Goal: Transaction & Acquisition: Purchase product/service

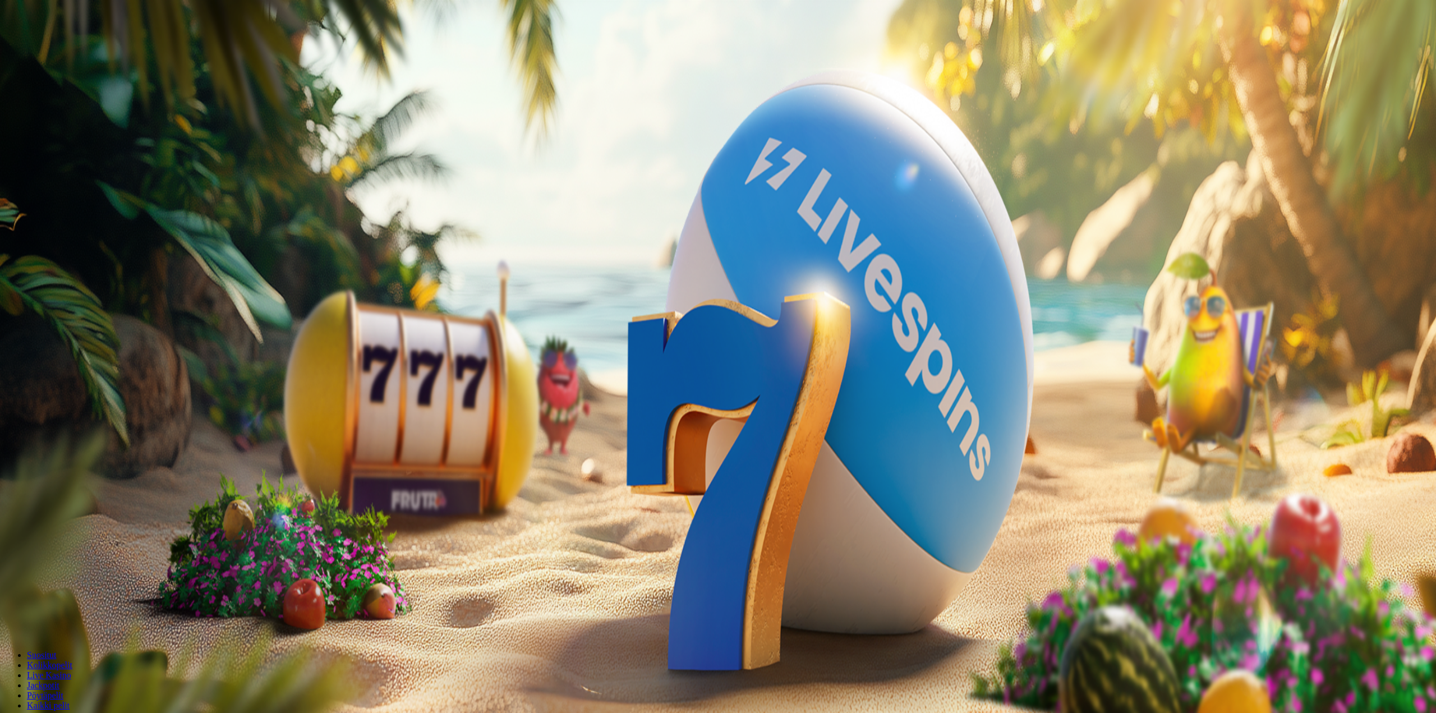
click at [460, 467] on div at bounding box center [717, 467] width 1427 height 0
drag, startPoint x: 734, startPoint y: 204, endPoint x: 725, endPoint y: 218, distance: 16.8
click at [84, 308] on input "***" at bounding box center [44, 313] width 80 height 11
type input "**"
click at [59, 341] on span "Talleta ja pelaa" at bounding box center [34, 345] width 50 height 8
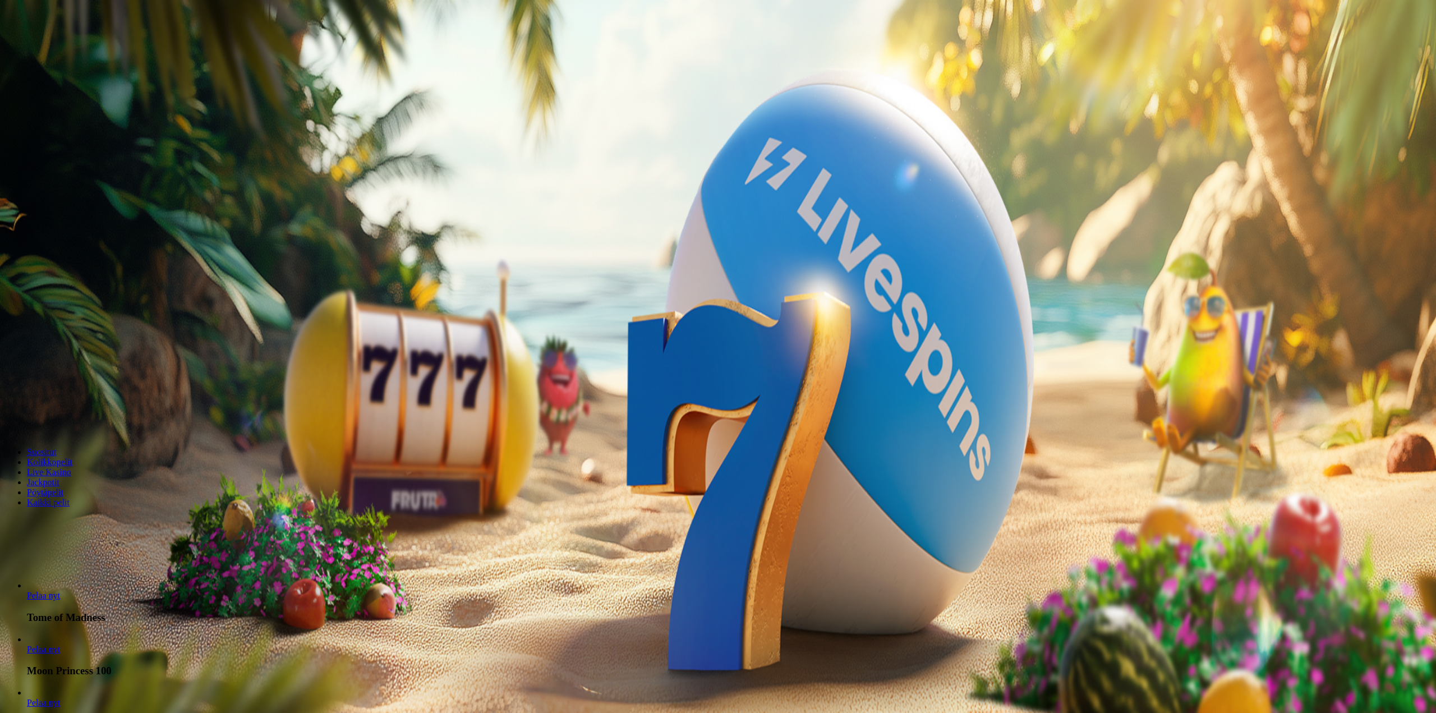
drag, startPoint x: 702, startPoint y: 325, endPoint x: 694, endPoint y: 330, distance: 8.9
click at [703, 264] on div at bounding box center [717, 264] width 1427 height 0
drag, startPoint x: 520, startPoint y: 413, endPoint x: 517, endPoint y: 439, distance: 25.4
click at [518, 264] on div at bounding box center [717, 264] width 1427 height 0
drag, startPoint x: 517, startPoint y: 439, endPoint x: 523, endPoint y: 453, distance: 15.6
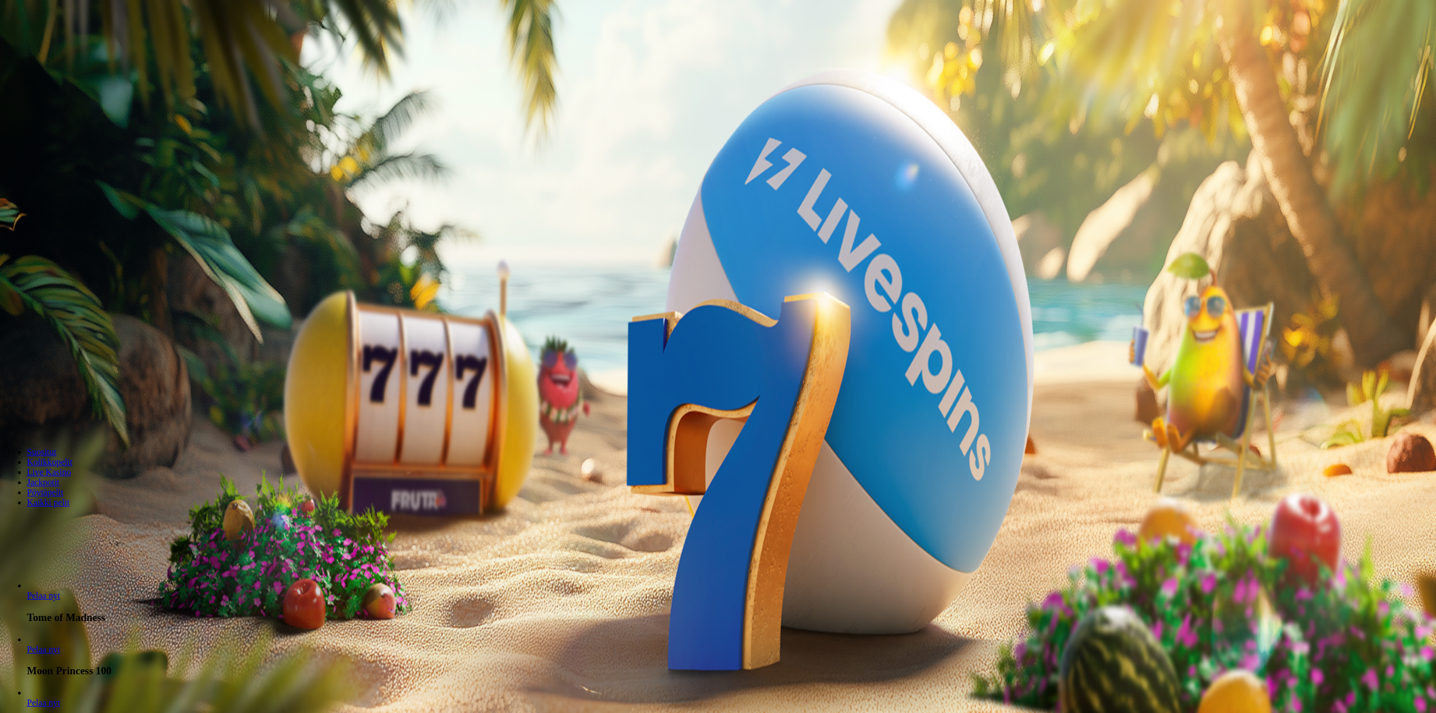
click at [518, 264] on div at bounding box center [717, 264] width 1427 height 0
click at [629, 264] on div at bounding box center [717, 264] width 1427 height 0
drag, startPoint x: 629, startPoint y: 448, endPoint x: 630, endPoint y: 408, distance: 39.3
click at [629, 264] on div at bounding box center [717, 264] width 1427 height 0
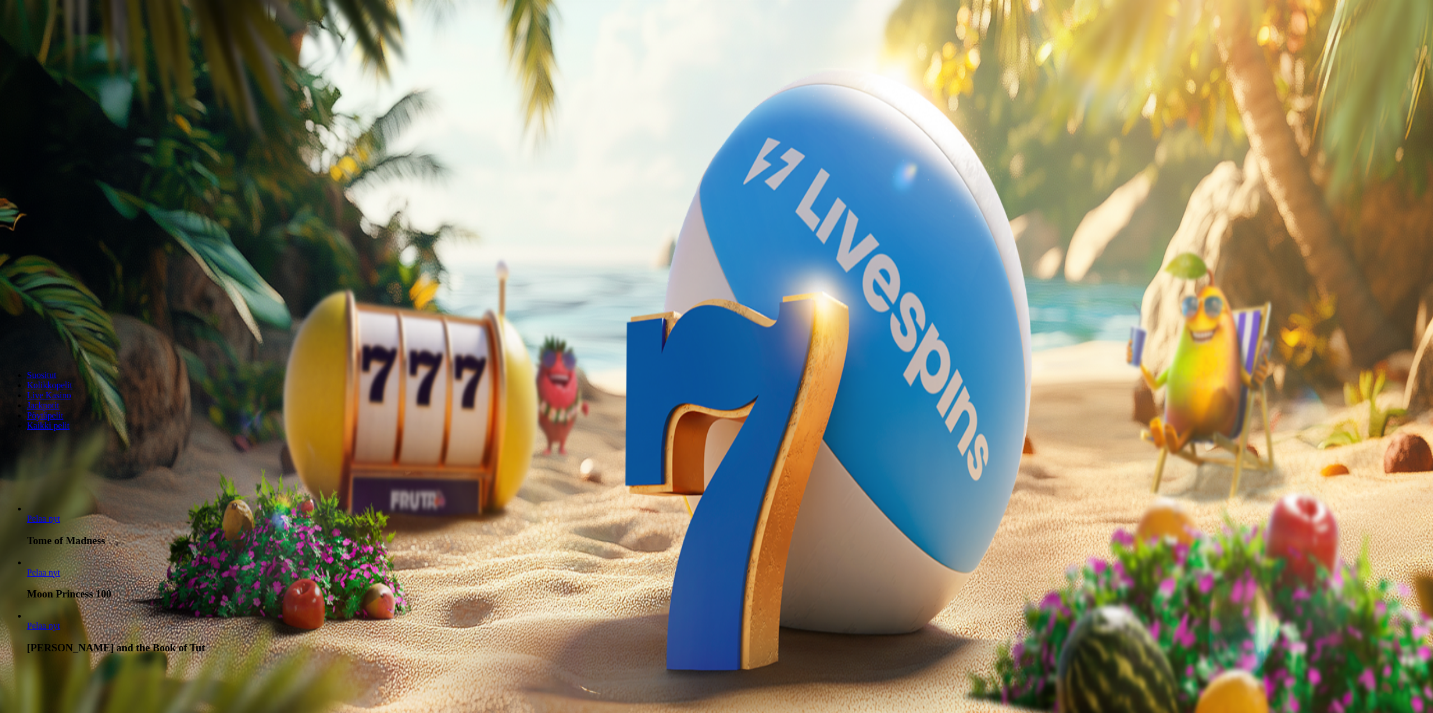
click at [538, 226] on div "200 Ilmaiskierrosta €50 €150 €250 ** € € Talleta ja pelaa 200 kierrätysvapaata …" at bounding box center [716, 270] width 1424 height 161
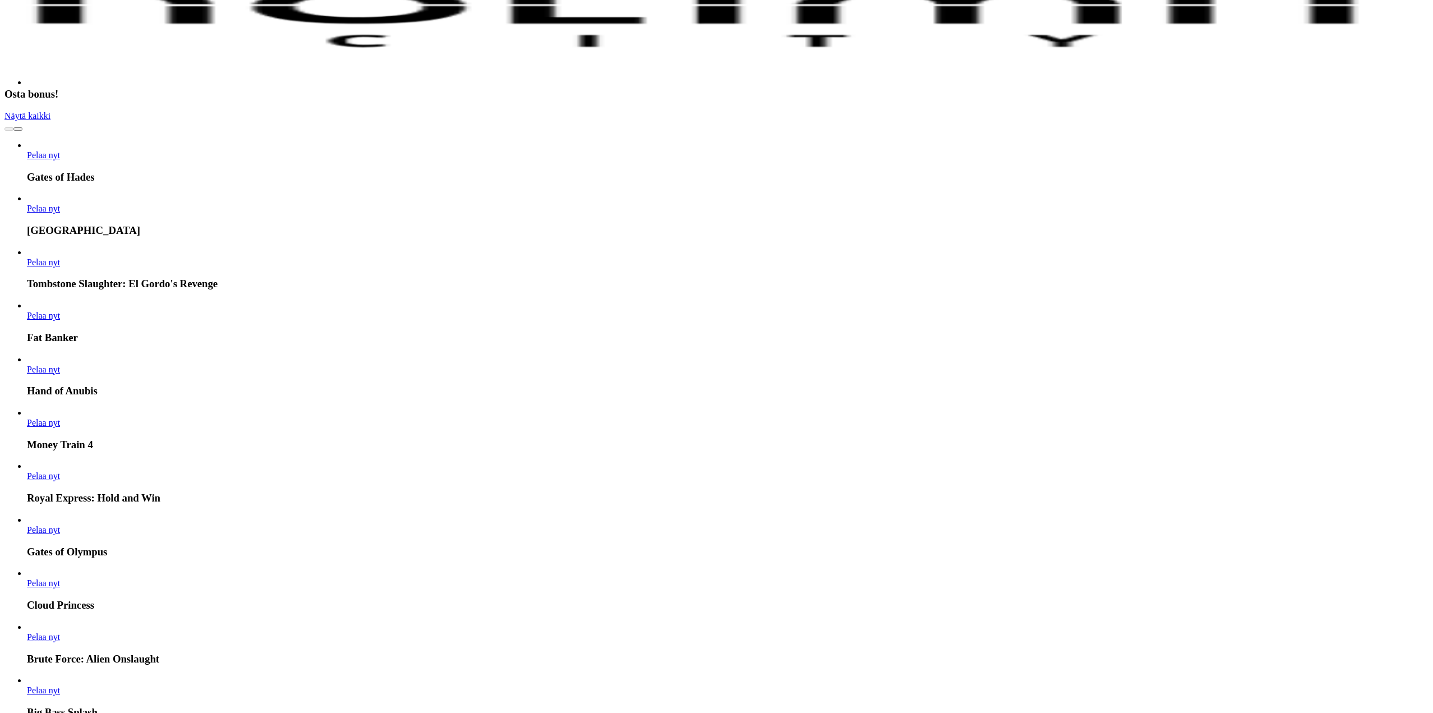
scroll to position [2356, 0]
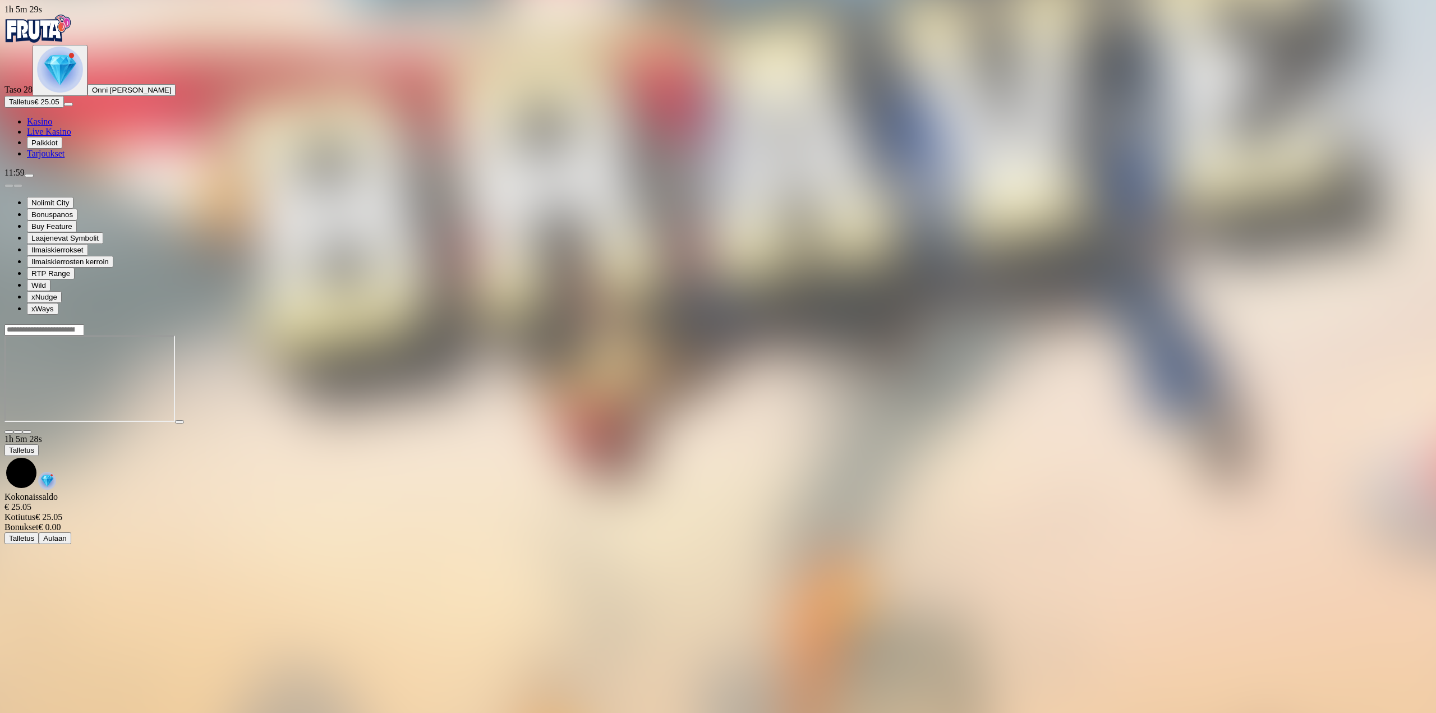
click at [27, 432] on span "fullscreen icon" at bounding box center [27, 432] width 0 height 0
click at [52, 34] on img "Primary" at bounding box center [37, 29] width 67 height 28
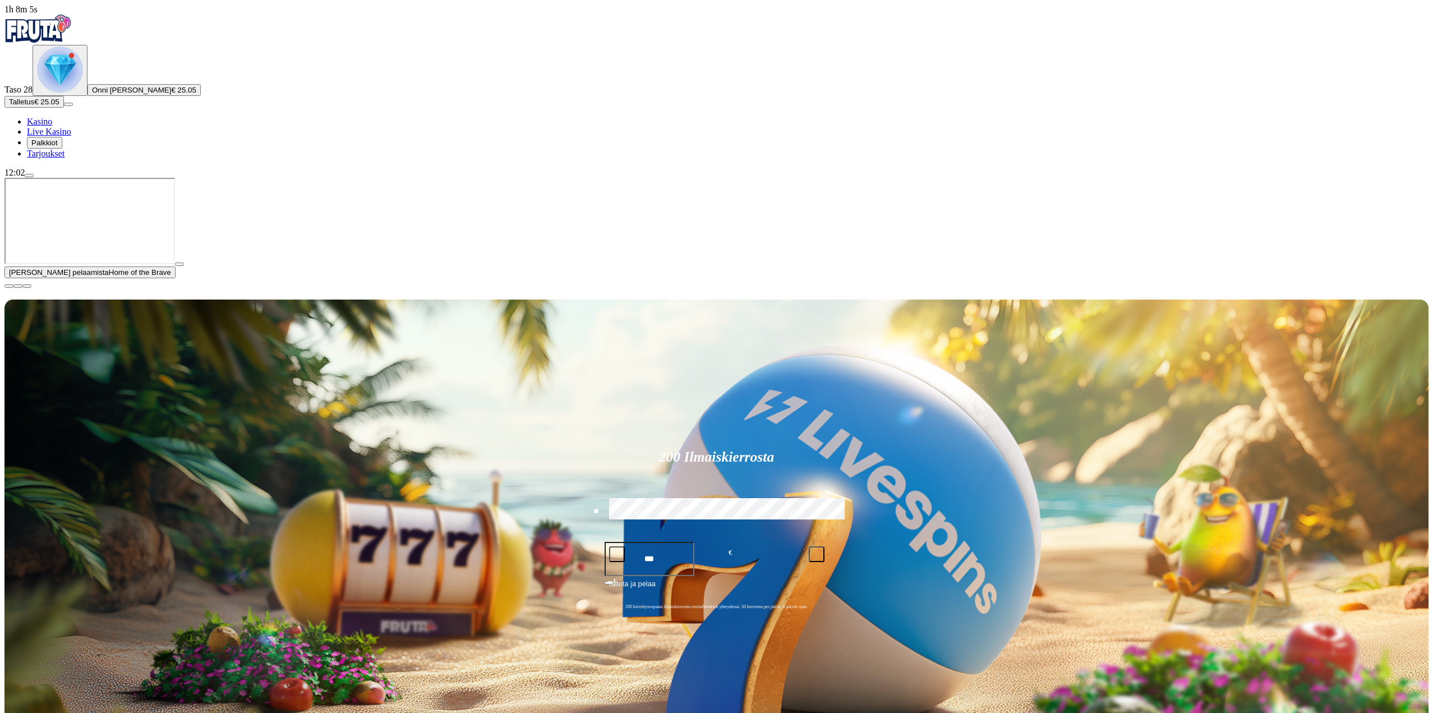
scroll to position [337, 0]
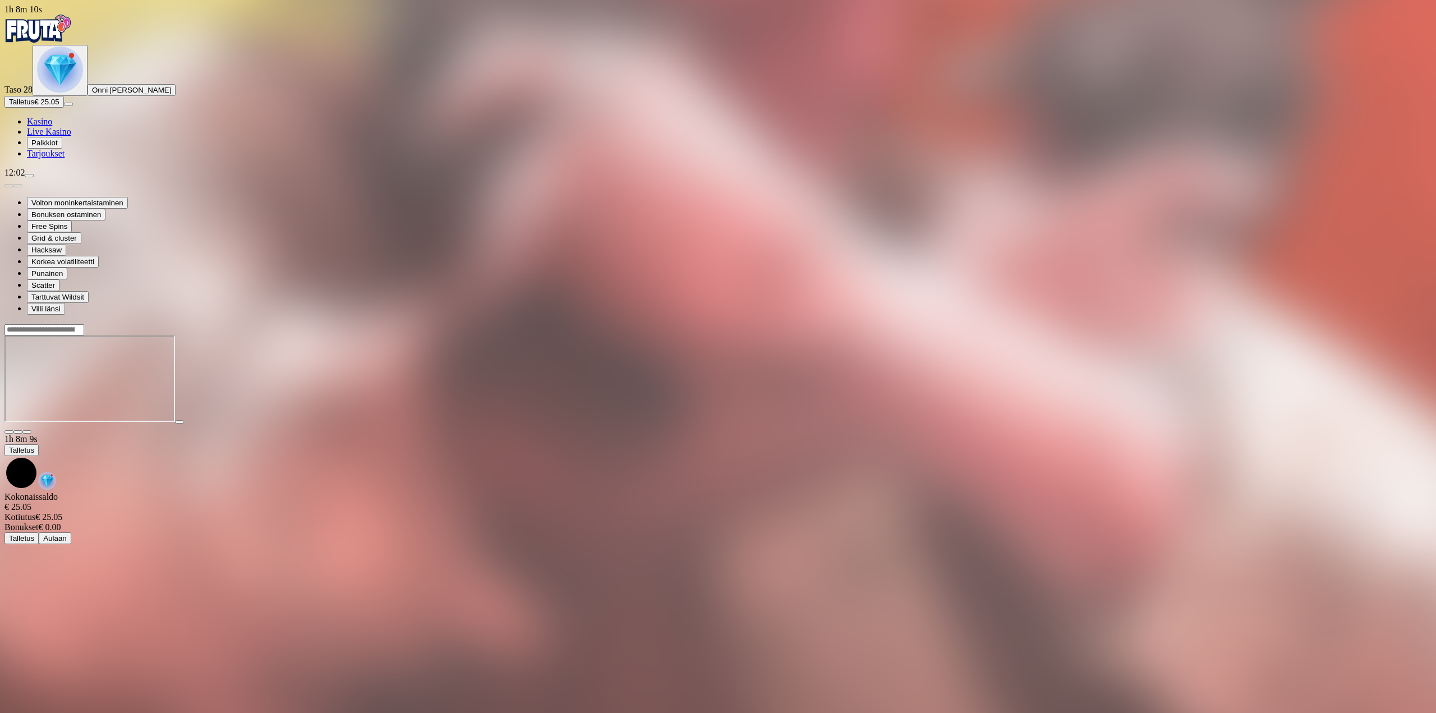
click at [1363, 324] on div at bounding box center [717, 379] width 1427 height 110
click at [9, 432] on span "close icon" at bounding box center [9, 432] width 0 height 0
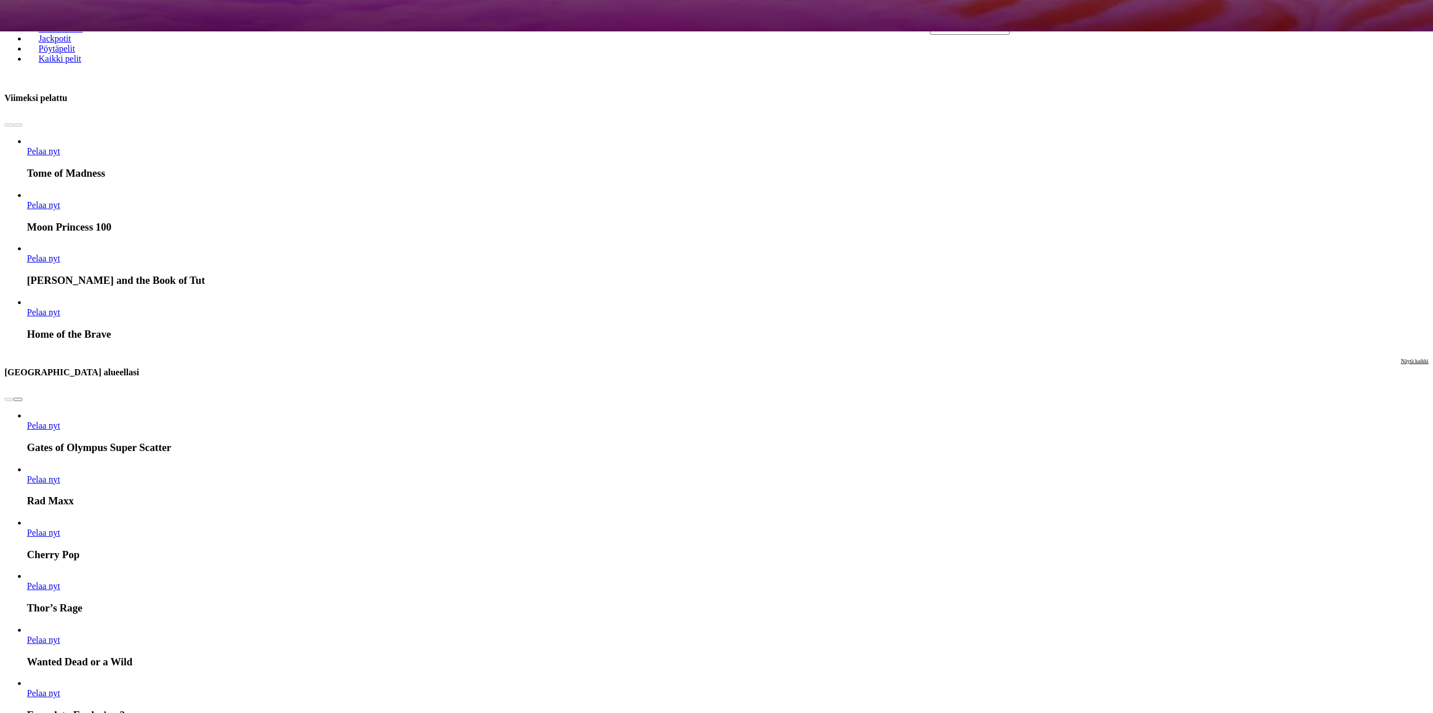
scroll to position [673, 0]
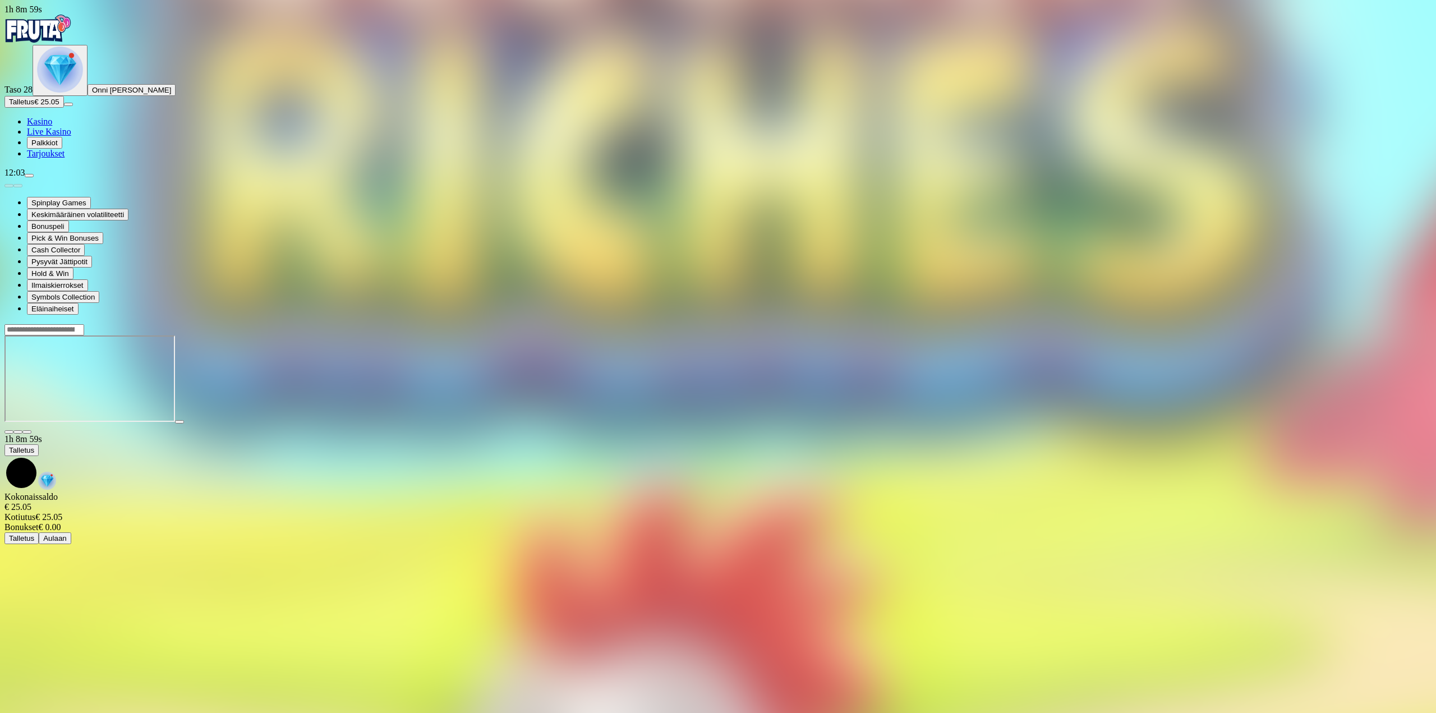
click at [9, 432] on span "close icon" at bounding box center [9, 432] width 0 height 0
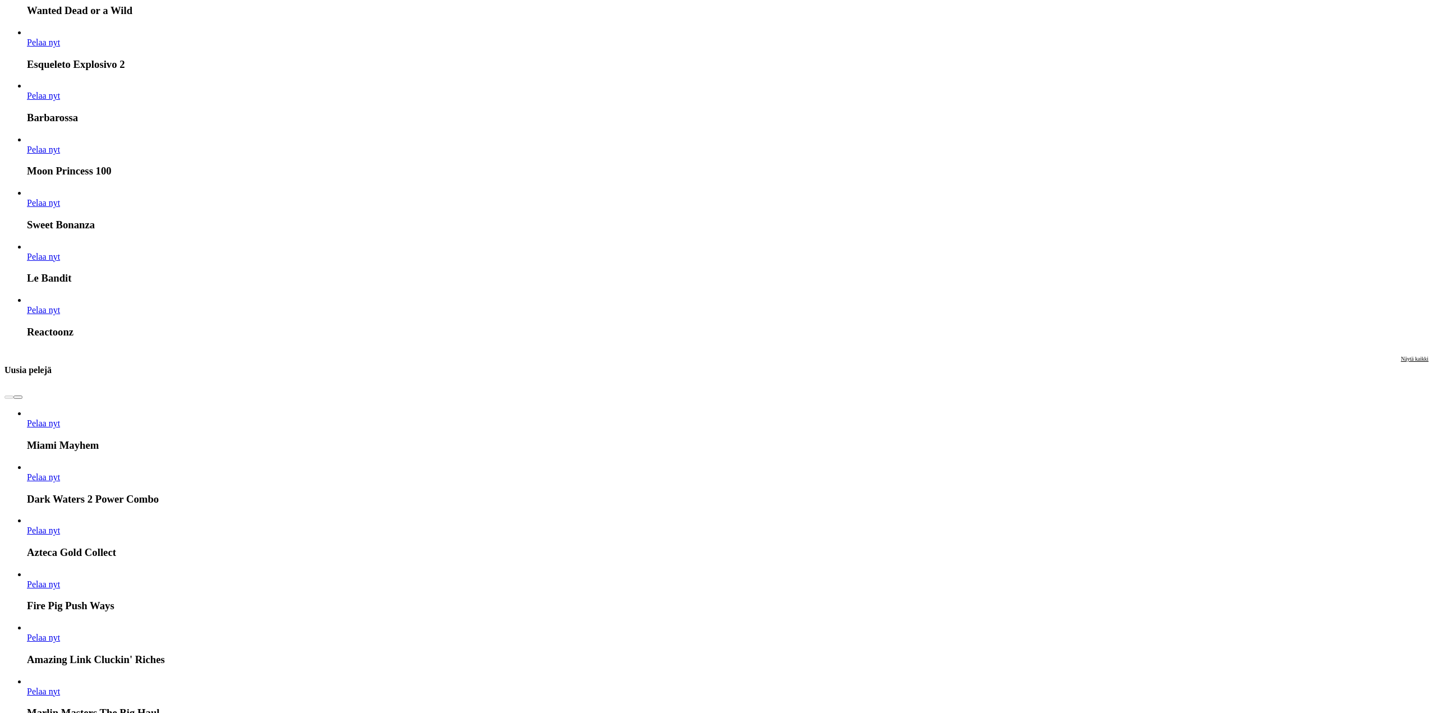
scroll to position [1739, 0]
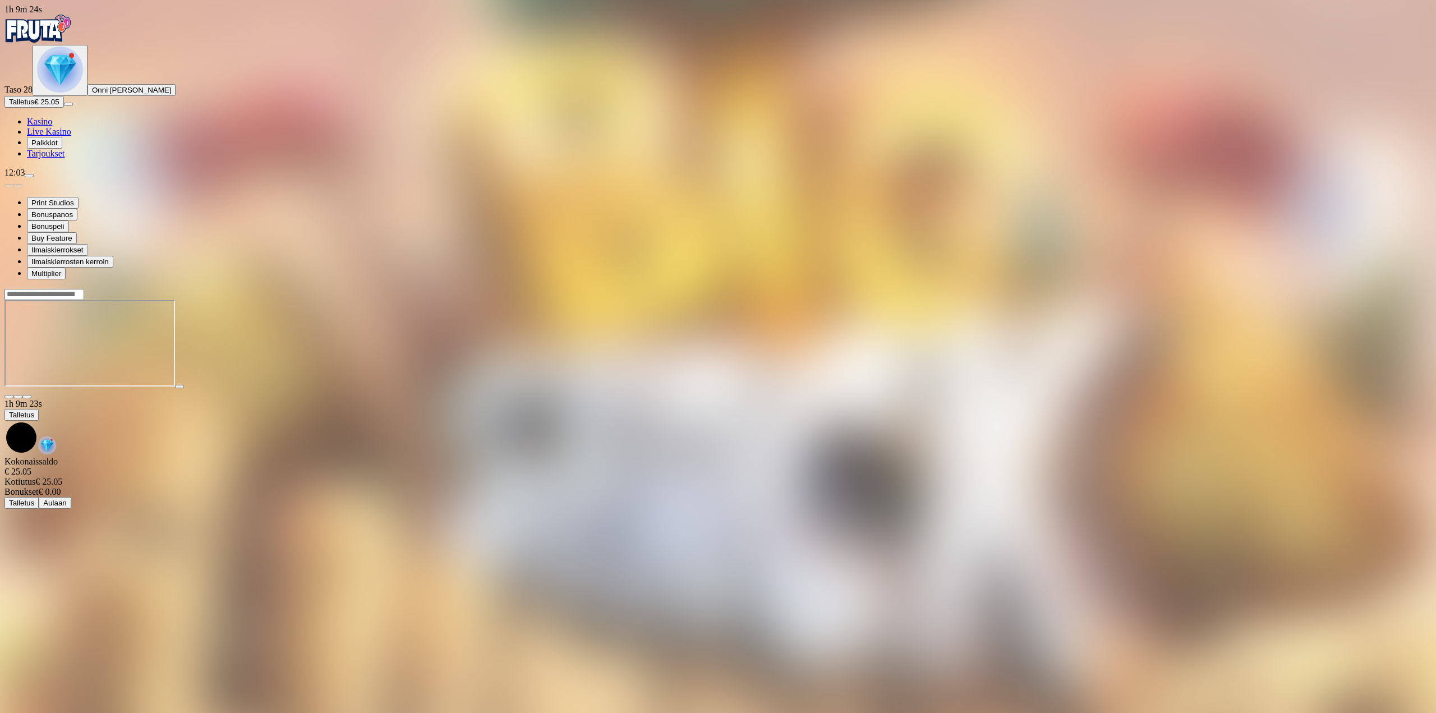
click at [1399, 378] on main "1h 9m 23s Talletus [GEOGRAPHIC_DATA] € 25.05 Kotiutus € 25.05 Bonukset € 0.00 T…" at bounding box center [717, 398] width 1427 height 220
click at [1349, 372] on div at bounding box center [717, 343] width 1427 height 110
click at [9, 397] on span "close icon" at bounding box center [9, 397] width 0 height 0
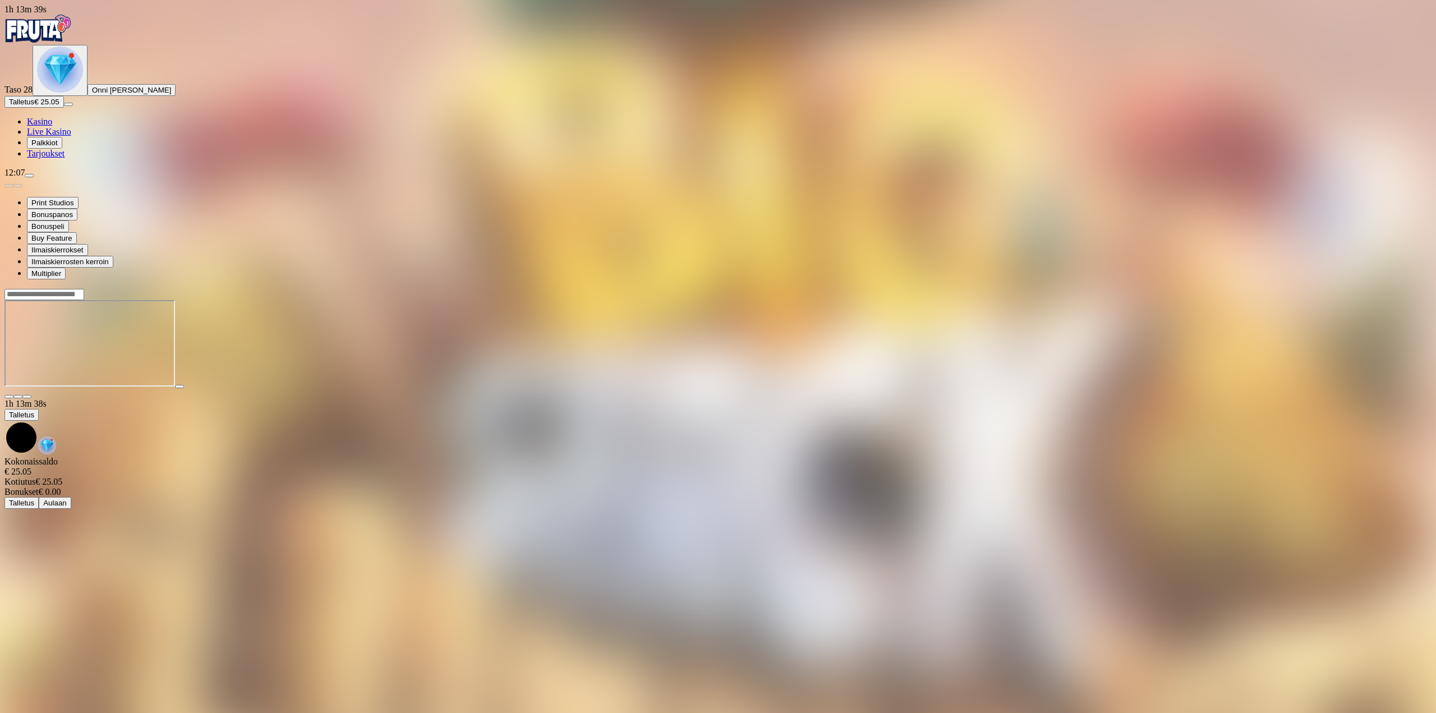
click at [61, 28] on img "Primary" at bounding box center [37, 29] width 67 height 28
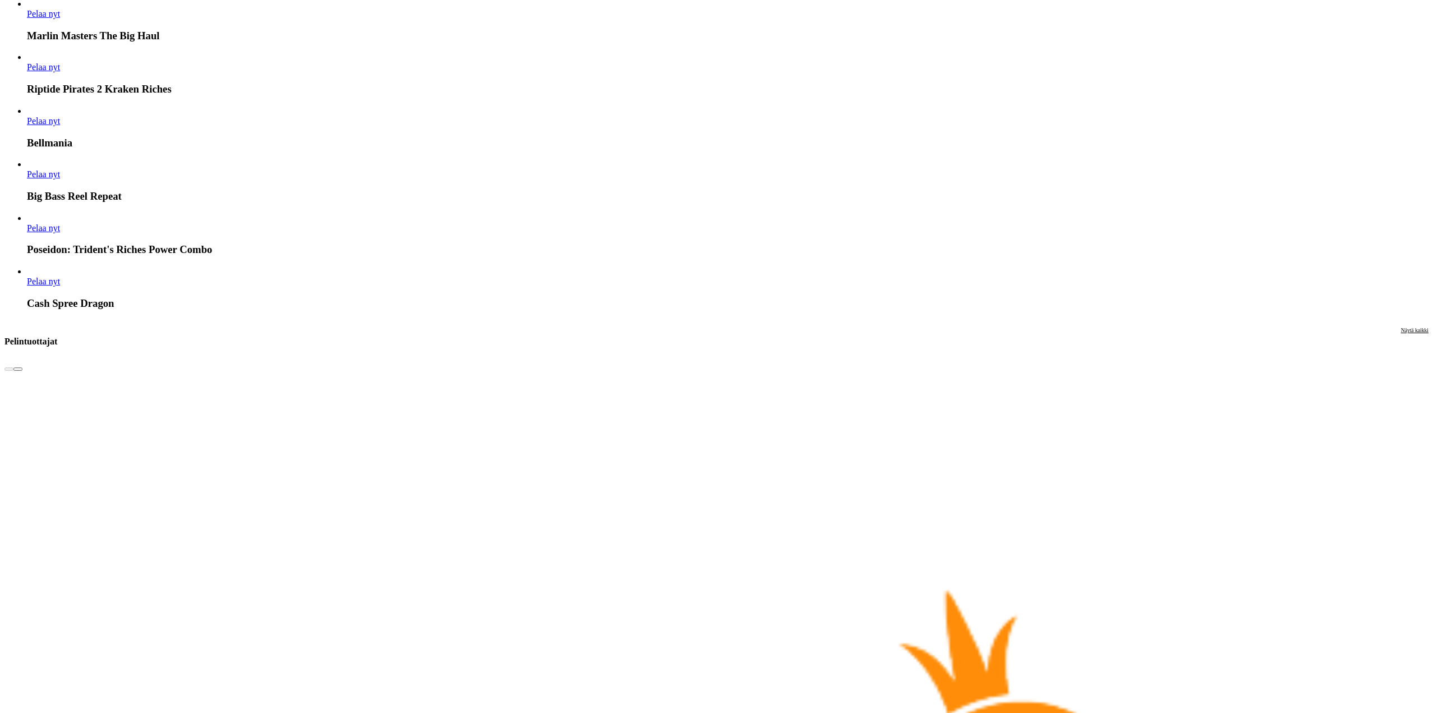
scroll to position [2187, 0]
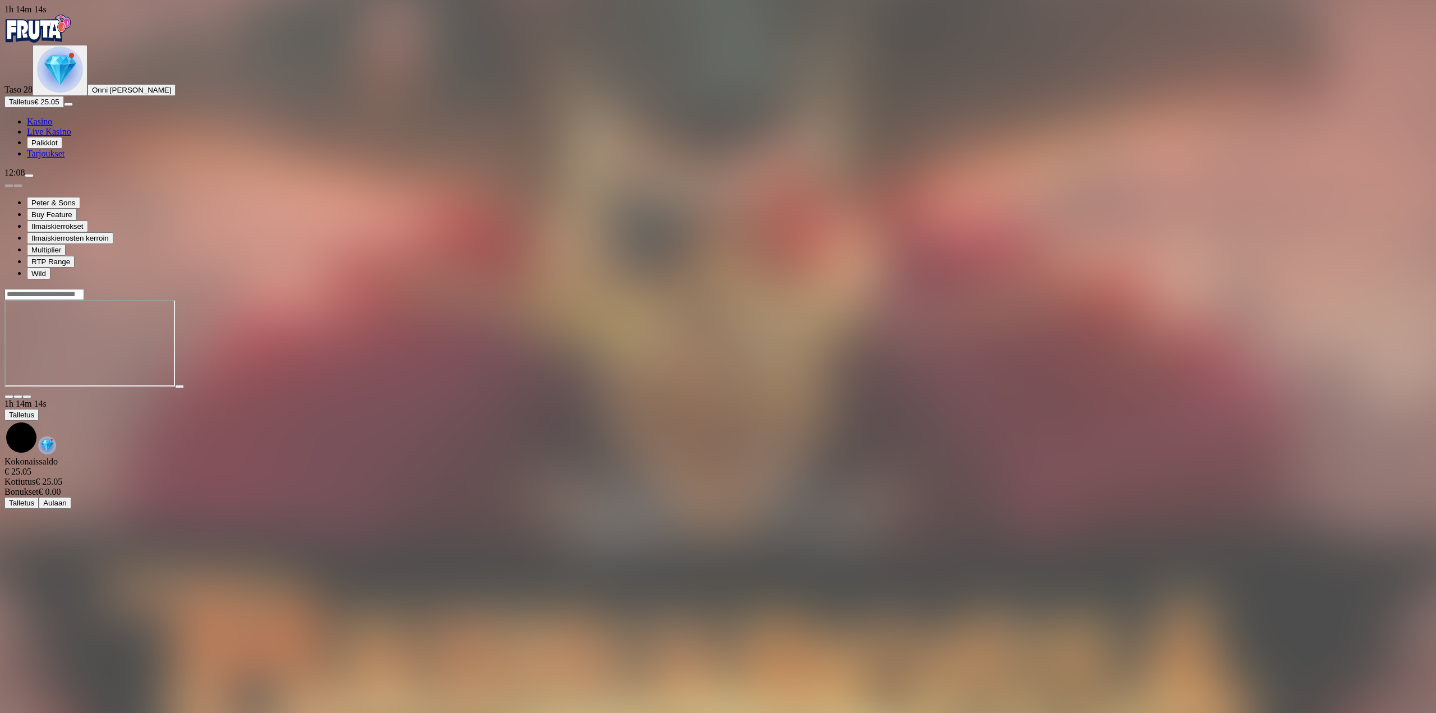
click at [27, 397] on span "fullscreen icon" at bounding box center [27, 397] width 0 height 0
drag, startPoint x: 1351, startPoint y: 108, endPoint x: 1341, endPoint y: 174, distance: 67.4
click at [27, 397] on span "fullscreen icon" at bounding box center [27, 397] width 0 height 0
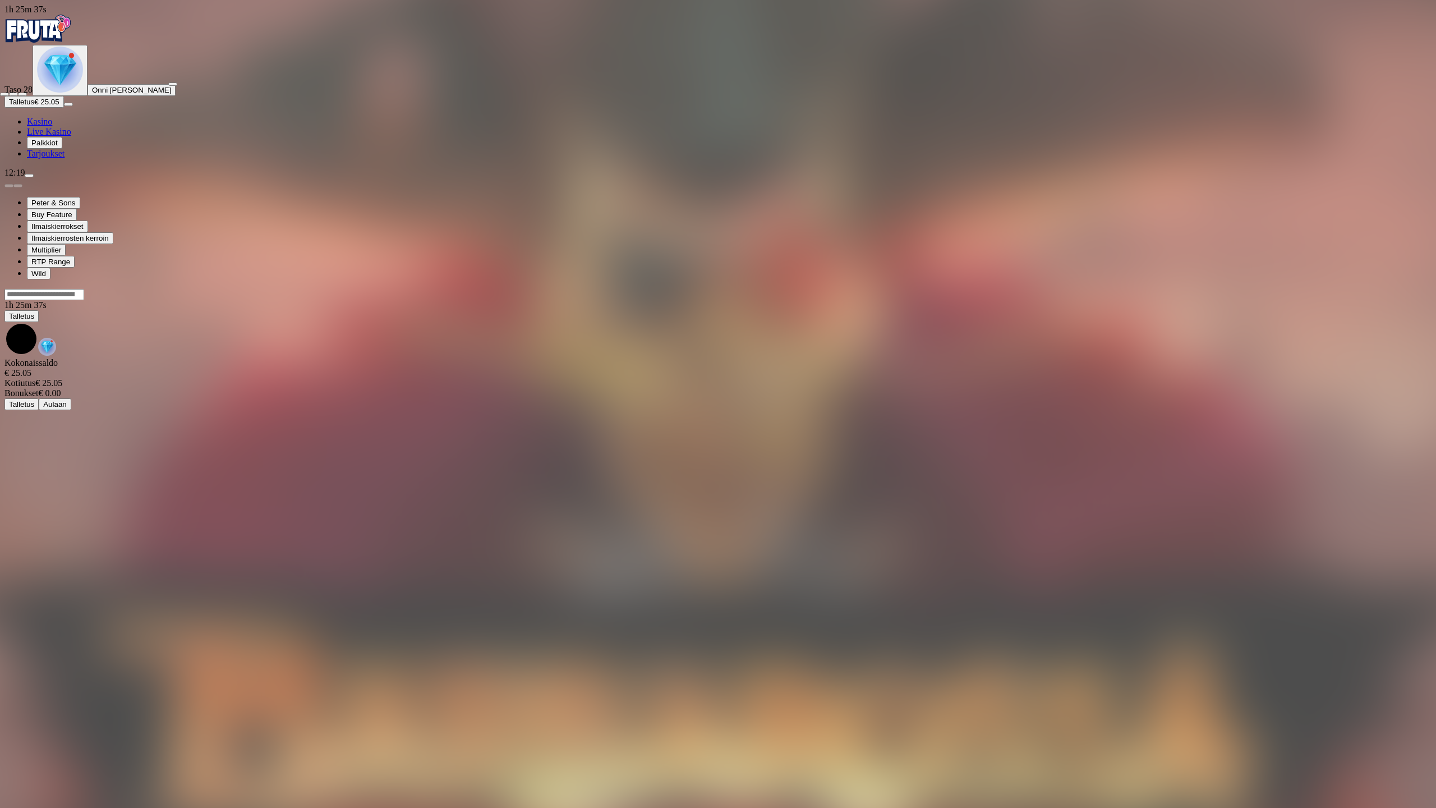
click at [27, 93] on button "button" at bounding box center [22, 94] width 9 height 3
